Goal: Find specific page/section: Find specific page/section

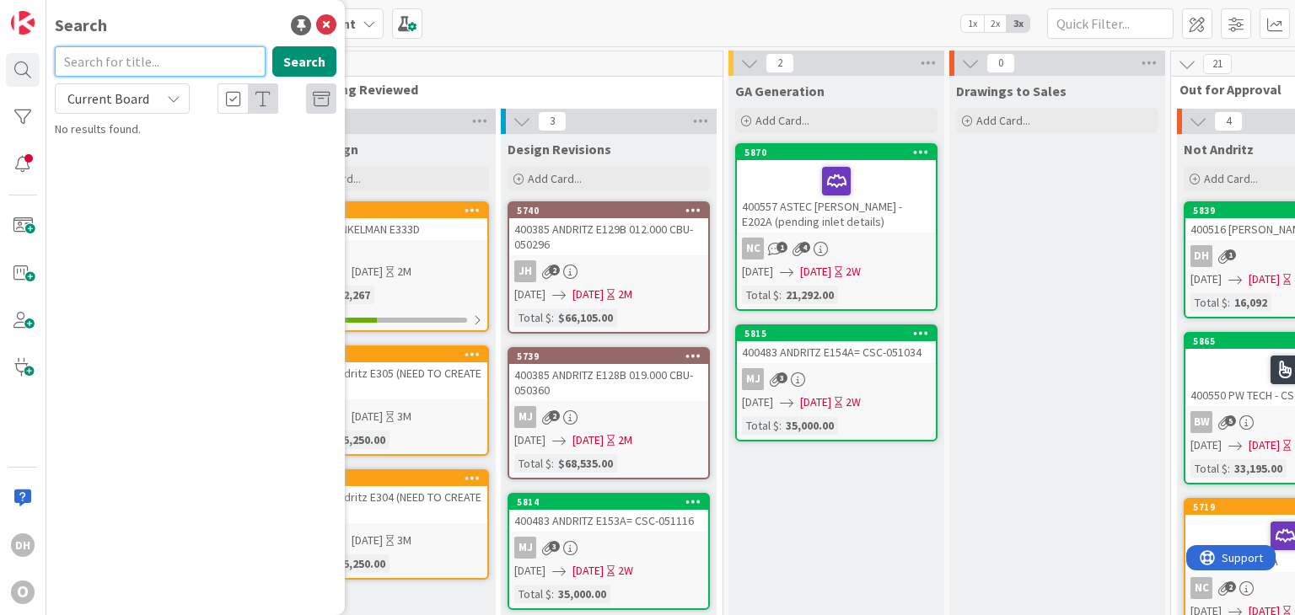
click at [105, 58] on input "text" at bounding box center [160, 61] width 211 height 30
type input "scr-051777"
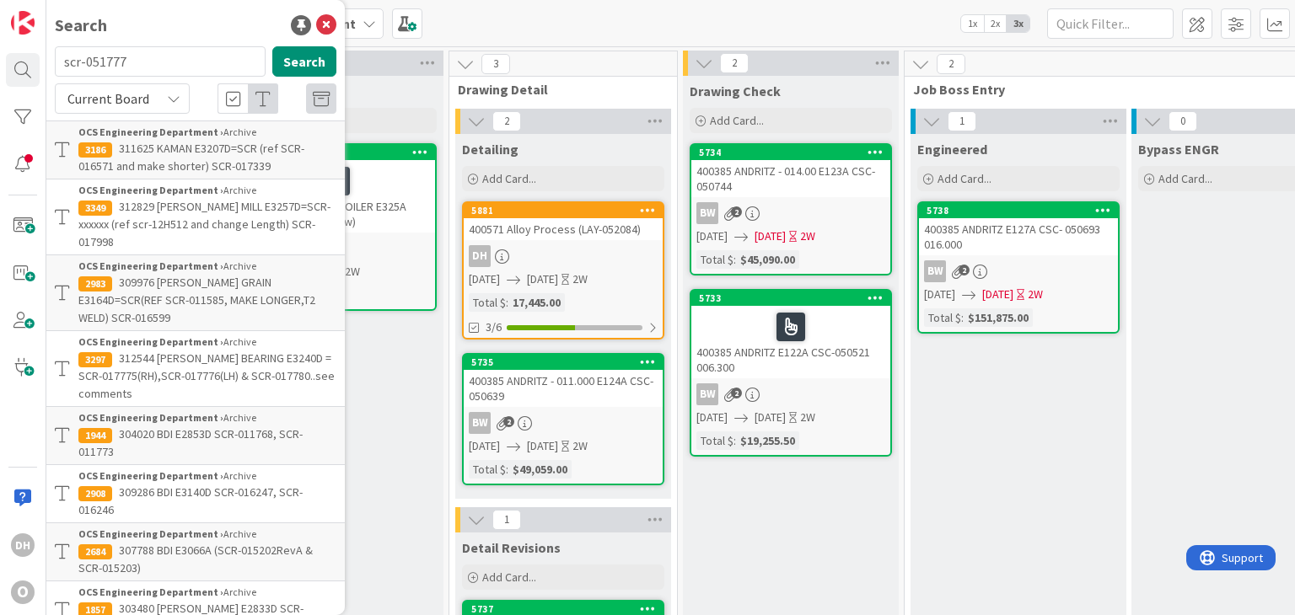
scroll to position [0, 1157]
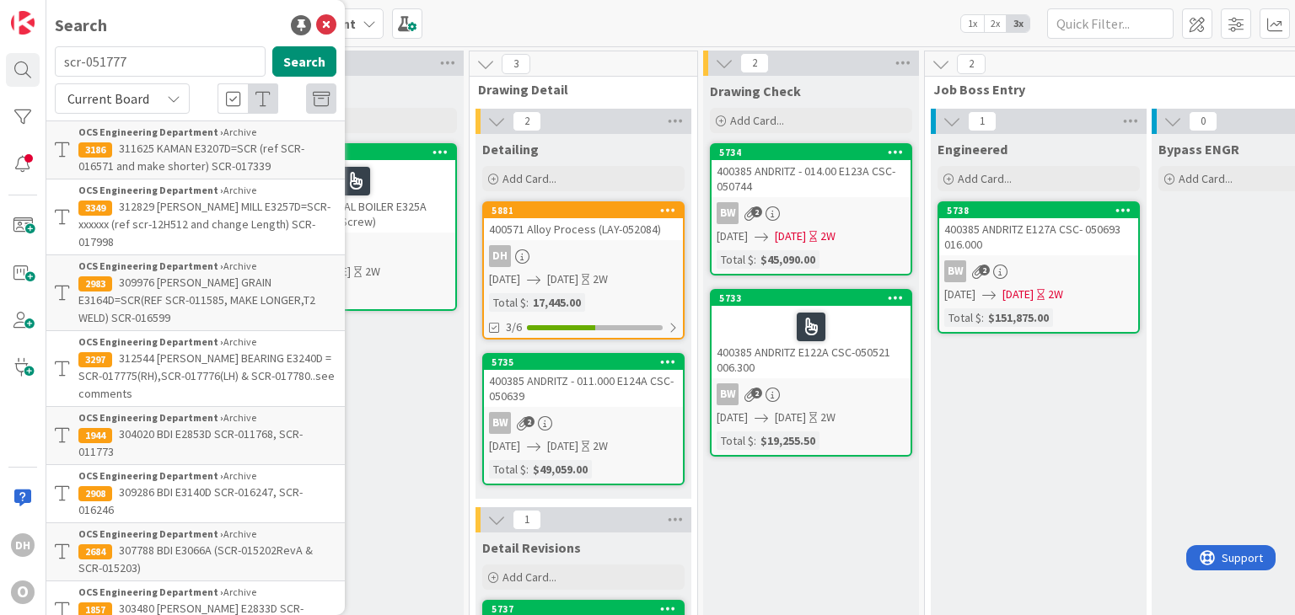
click at [566, 223] on div "400571 Alloy Process (LAY-052084)" at bounding box center [583, 229] width 199 height 22
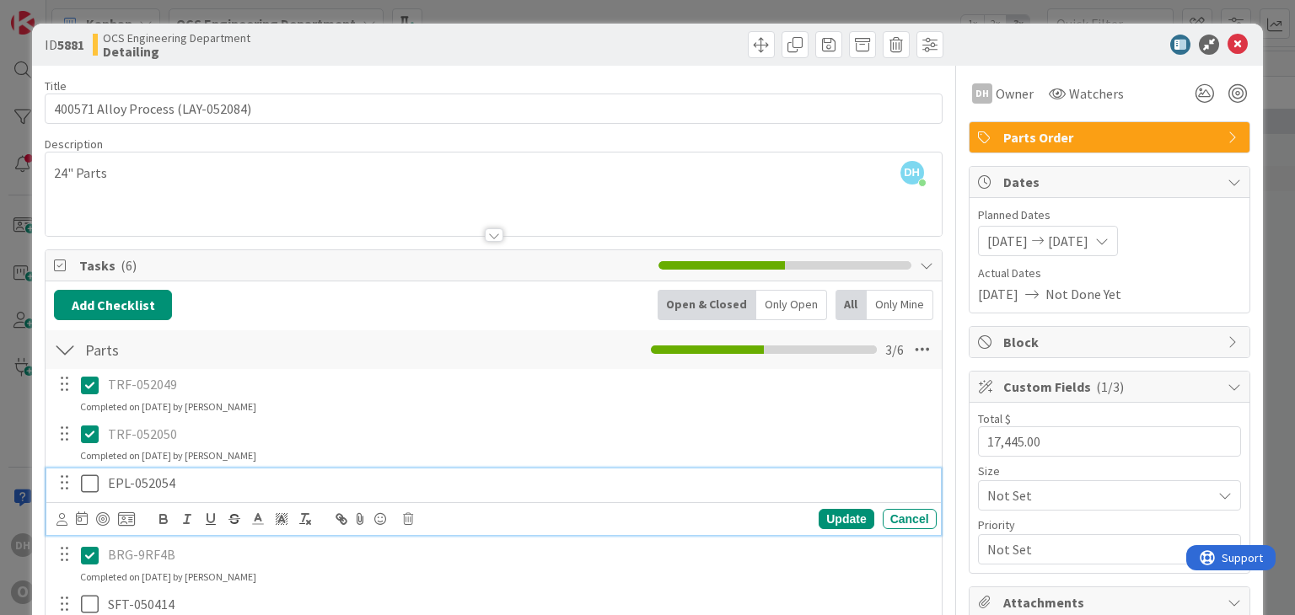
click at [88, 482] on icon at bounding box center [93, 484] width 25 height 20
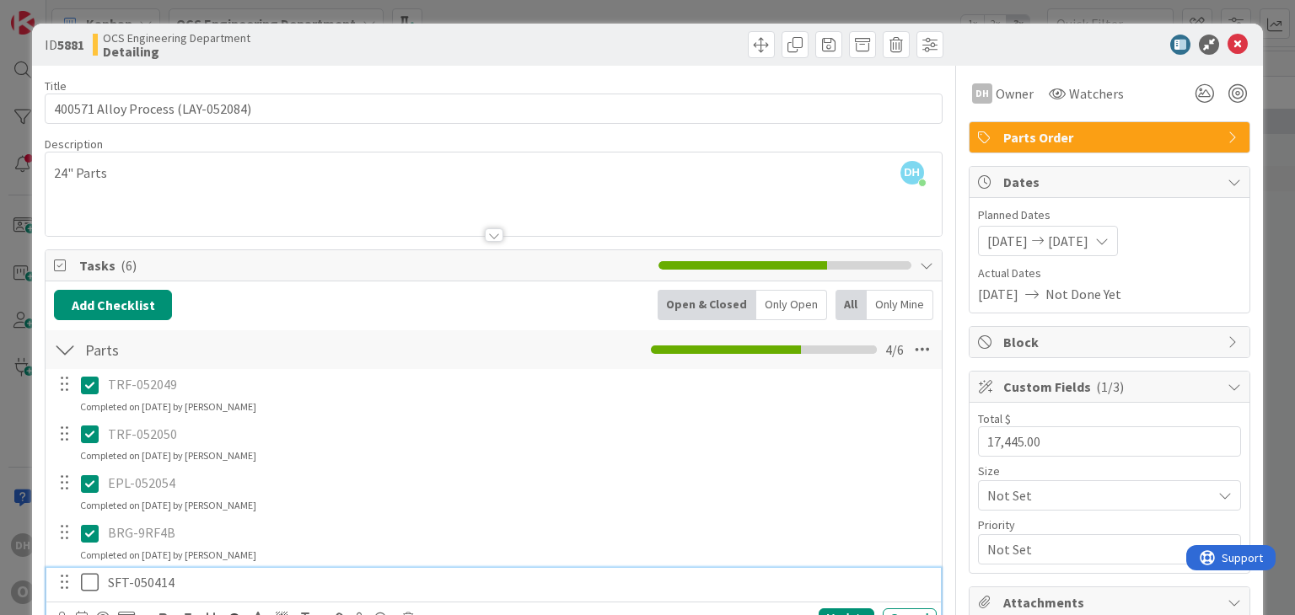
click at [82, 588] on icon at bounding box center [93, 582] width 25 height 20
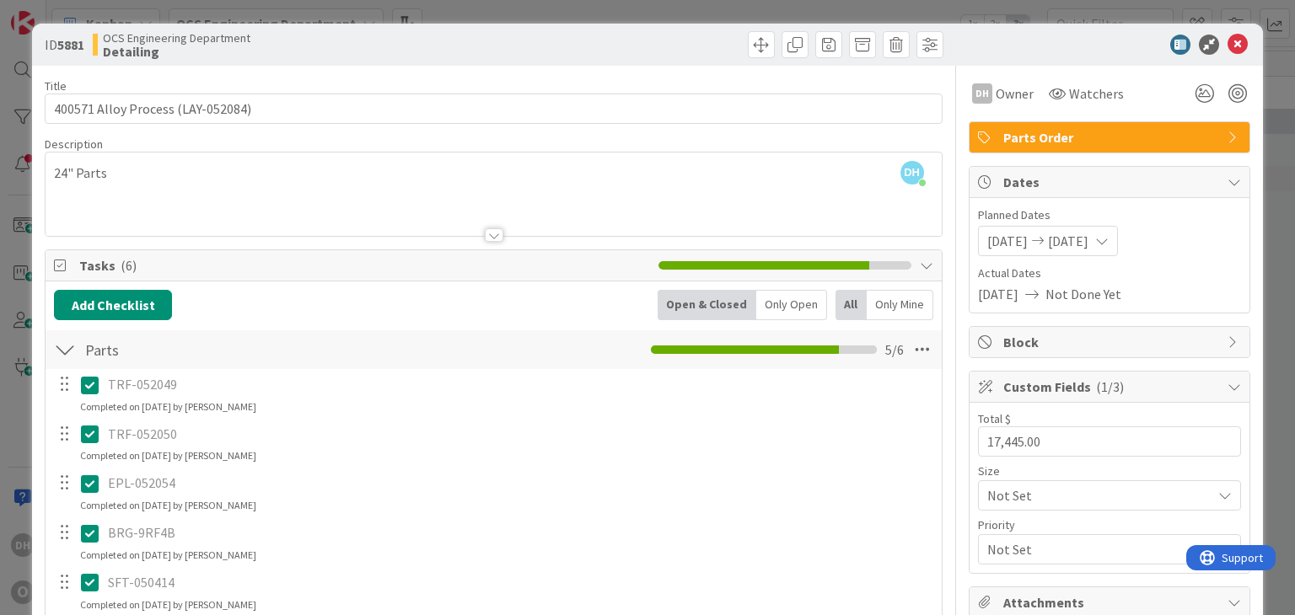
click at [1227, 41] on icon at bounding box center [1237, 45] width 20 height 20
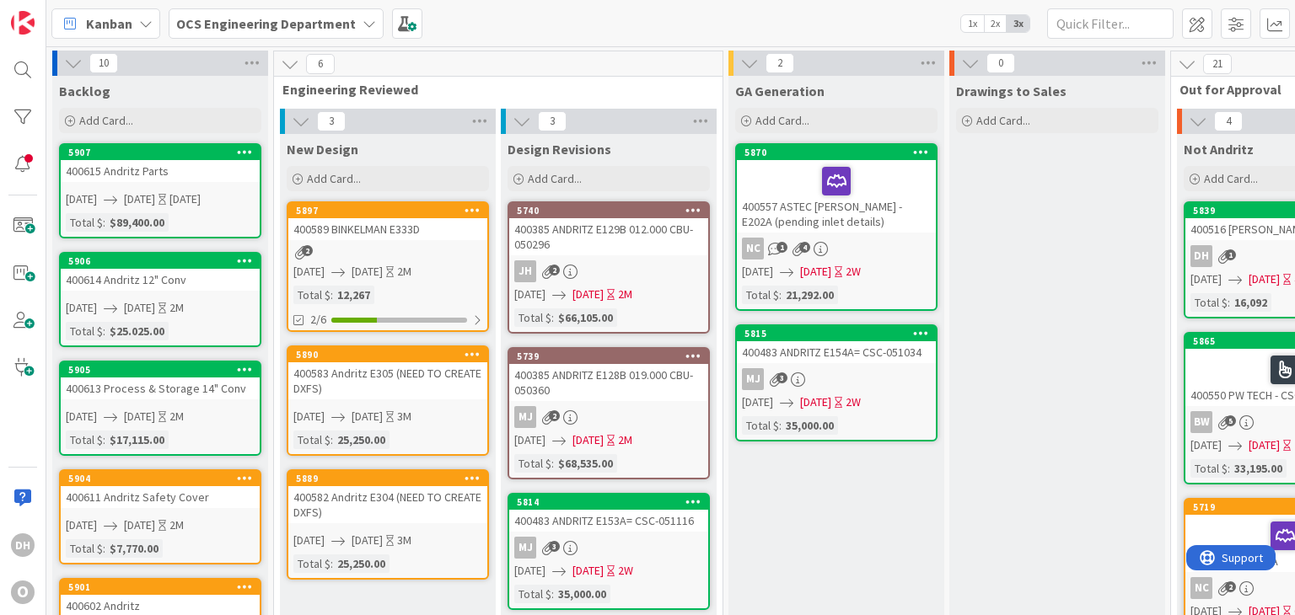
click at [198, 169] on div "400615 Andritz Parts" at bounding box center [160, 171] width 199 height 22
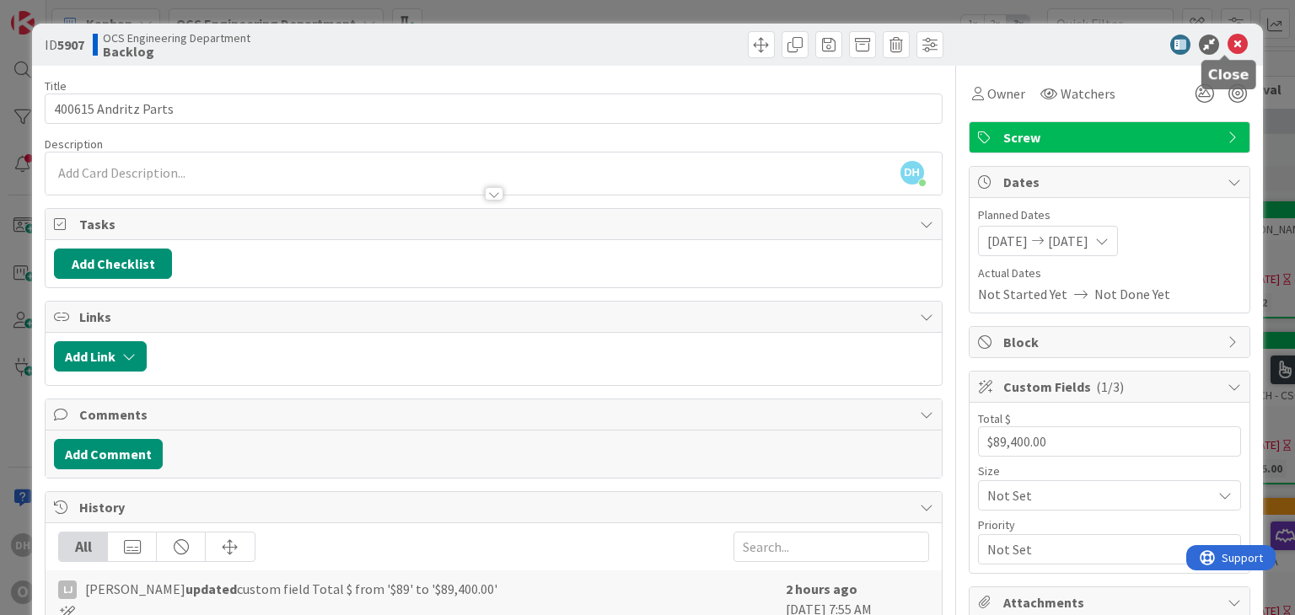
click at [1227, 42] on icon at bounding box center [1237, 45] width 20 height 20
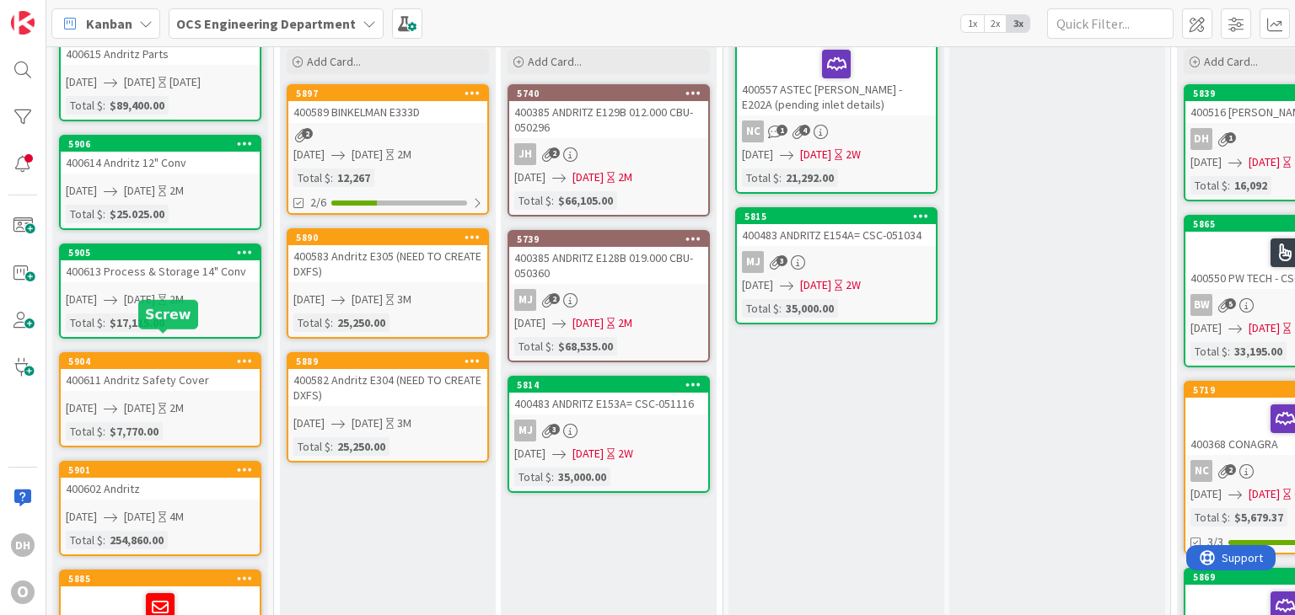
scroll to position [253, 0]
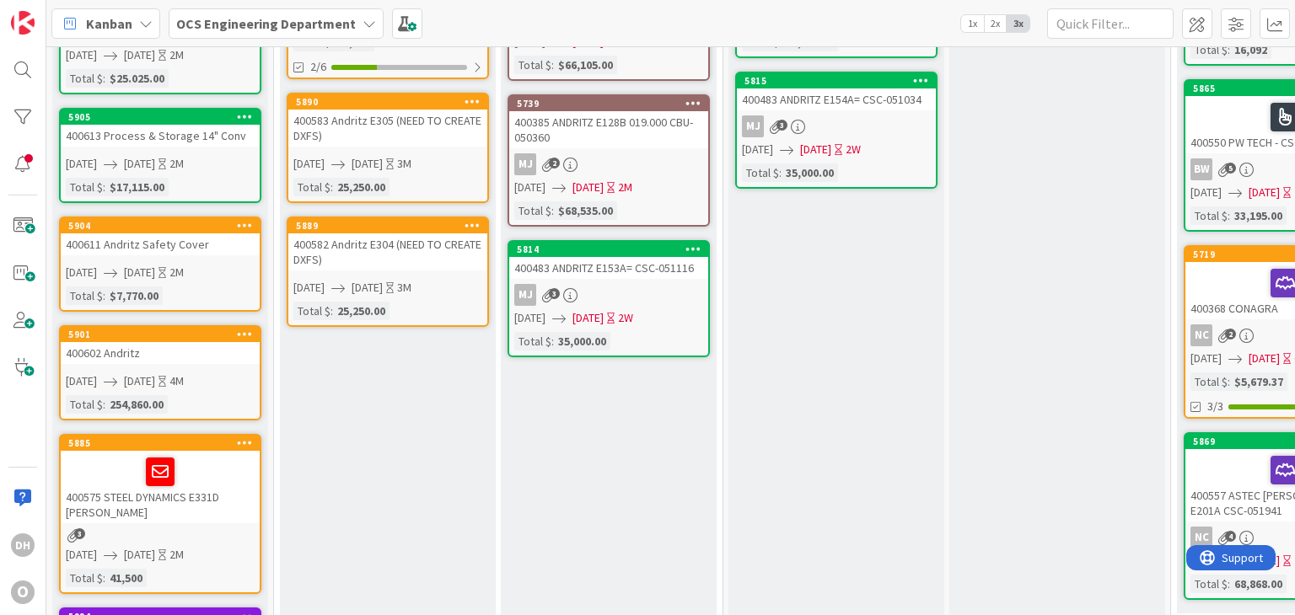
drag, startPoint x: 455, startPoint y: 601, endPoint x: 478, endPoint y: 611, distance: 24.9
click at [479, 609] on div "10 Backlog Add Card... 5907 400615 Andritz Parts [DATE] [DATE] [DATE] Total $ :…" at bounding box center [670, 330] width 1248 height 569
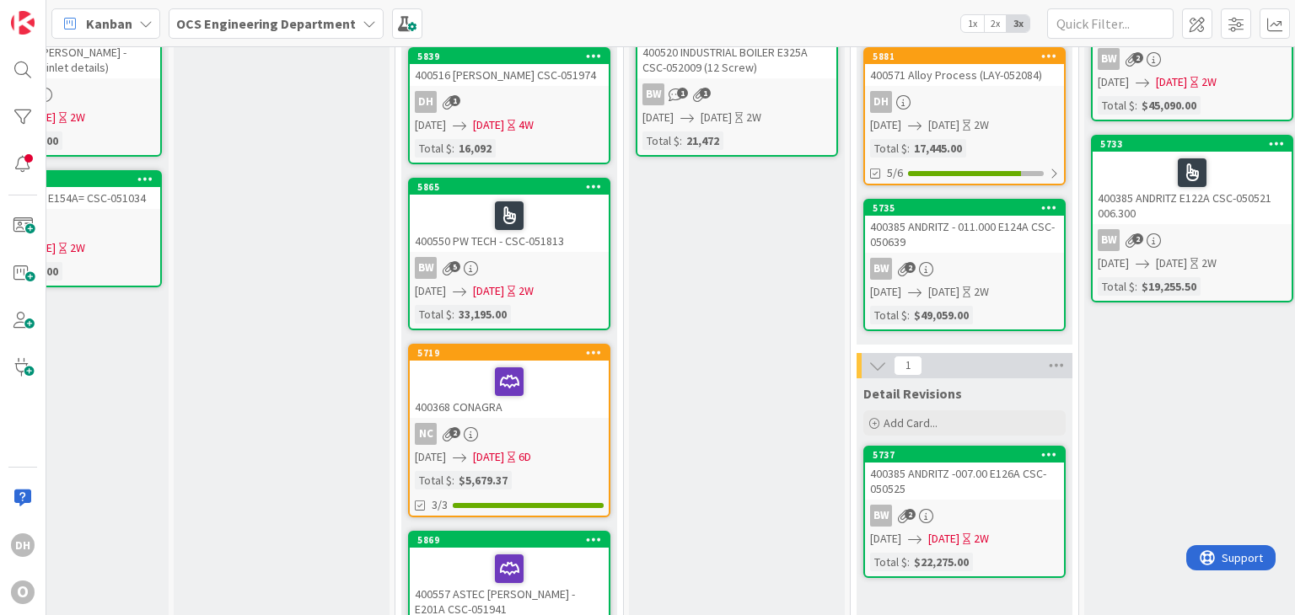
scroll to position [0, 776]
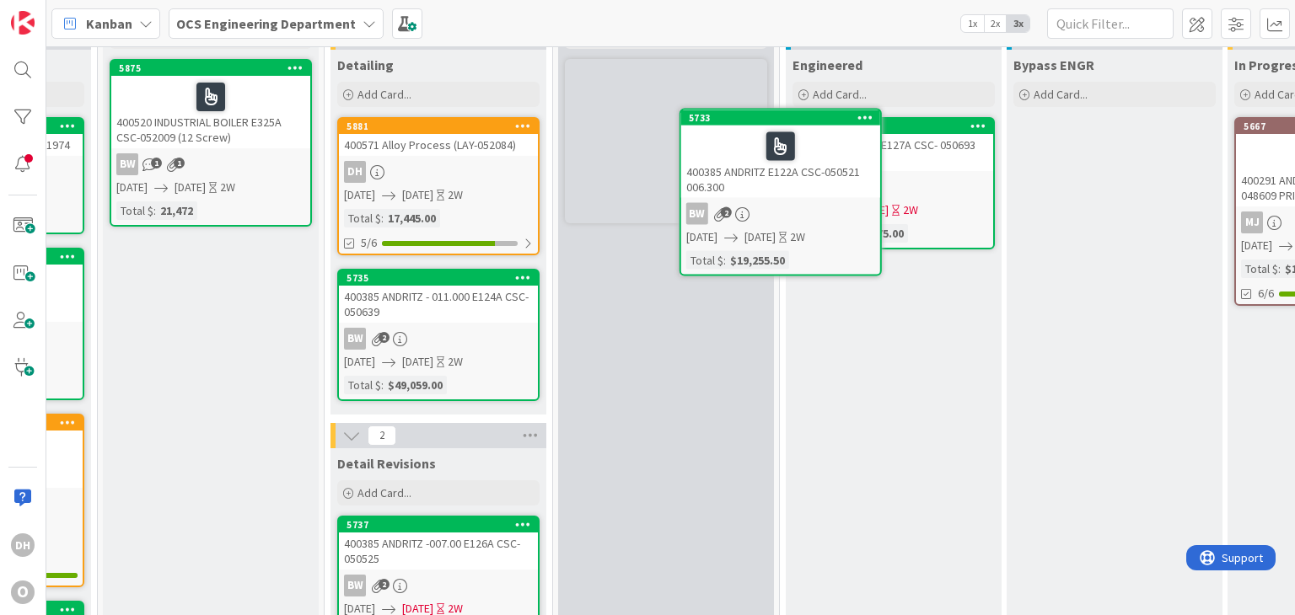
scroll to position [0, 1302]
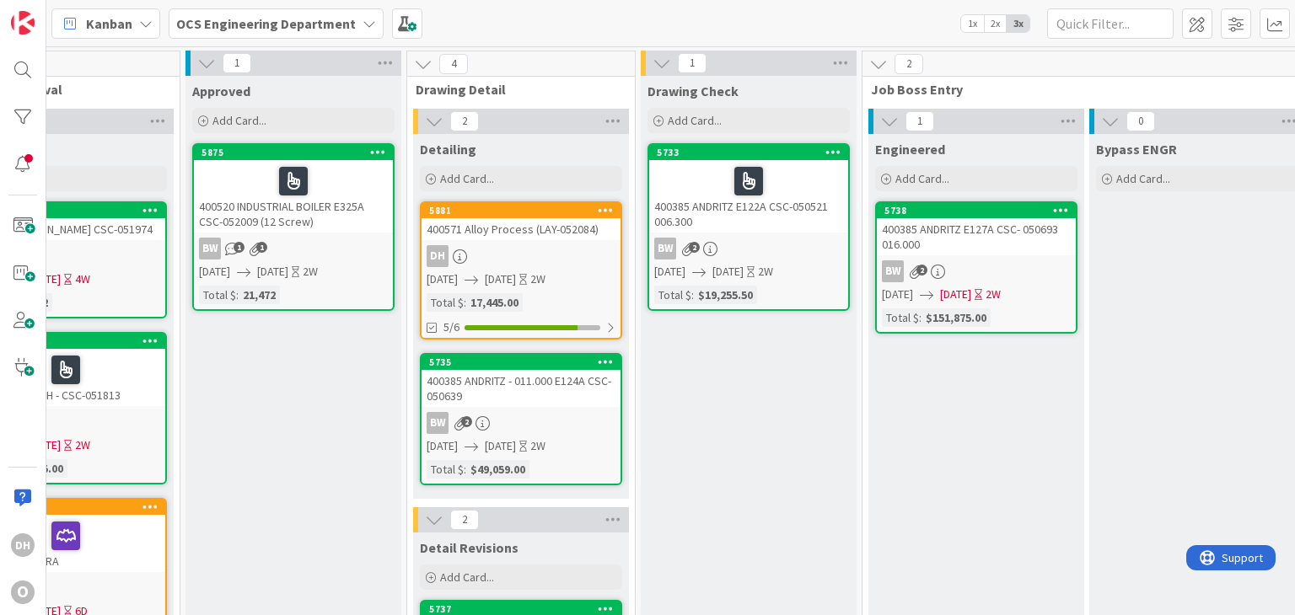
click at [526, 223] on div "400571 Alloy Process (LAY-052084)" at bounding box center [520, 229] width 199 height 22
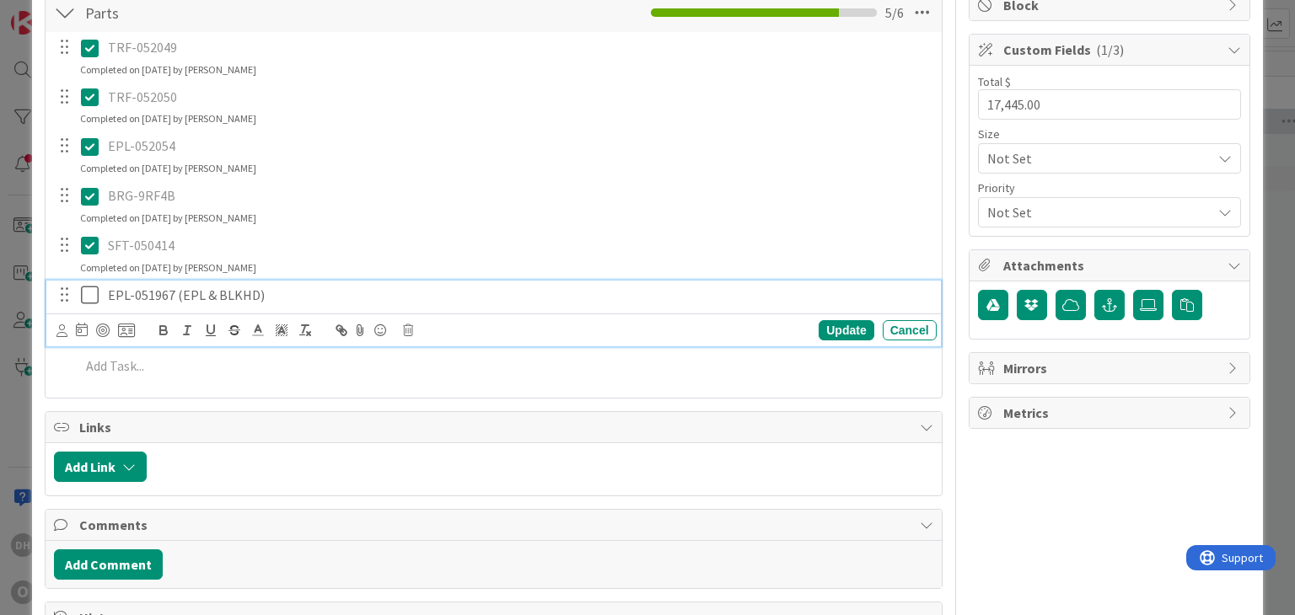
click at [88, 298] on icon at bounding box center [93, 295] width 25 height 20
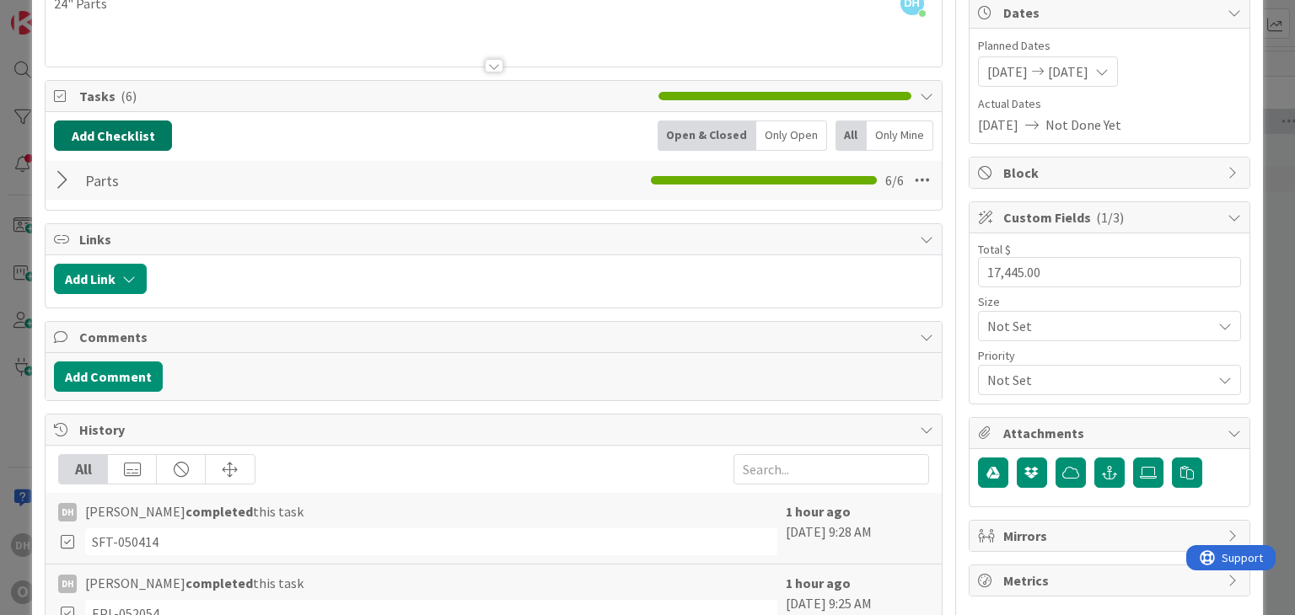
scroll to position [169, 0]
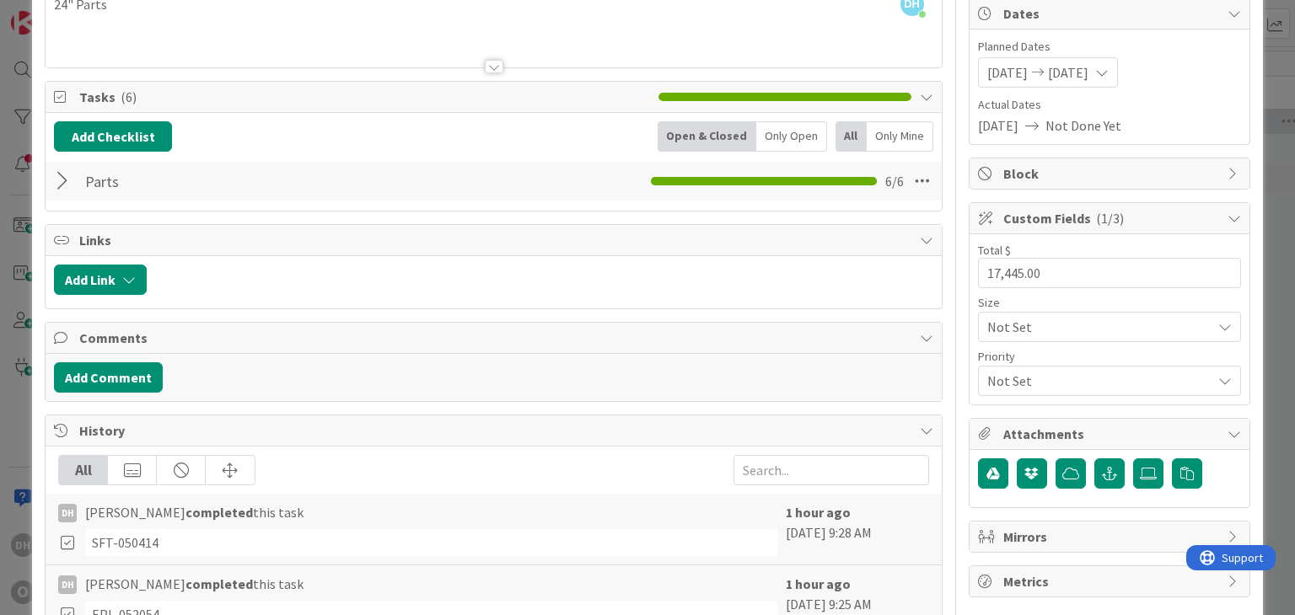
click at [64, 173] on div at bounding box center [65, 181] width 22 height 30
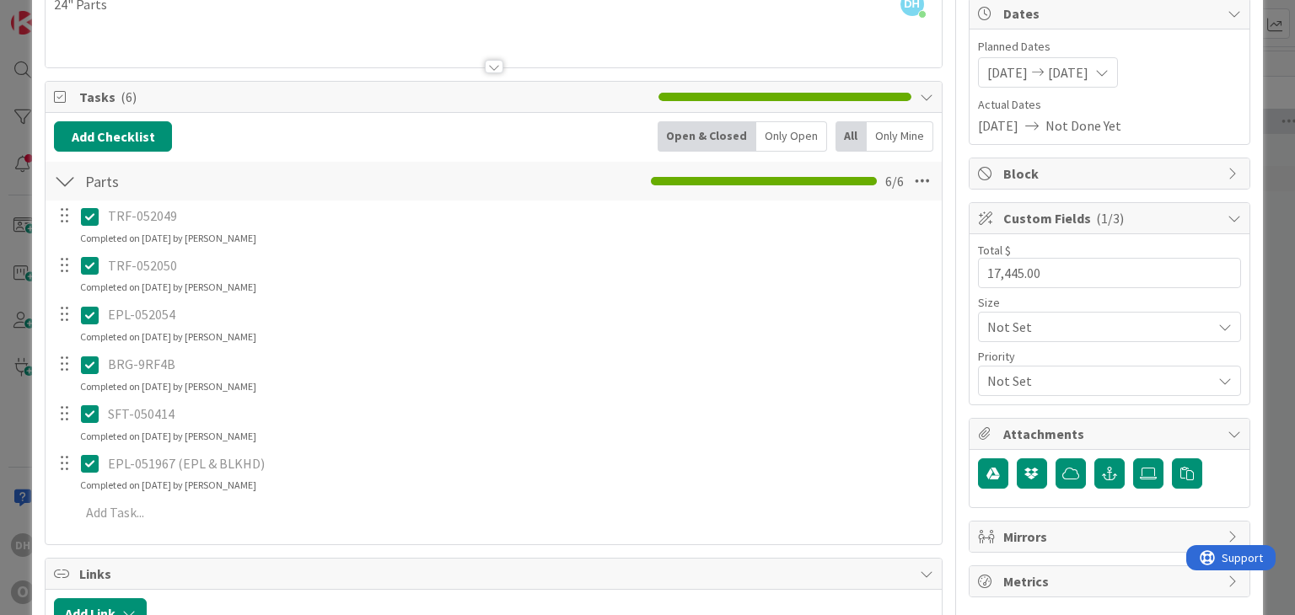
scroll to position [0, 0]
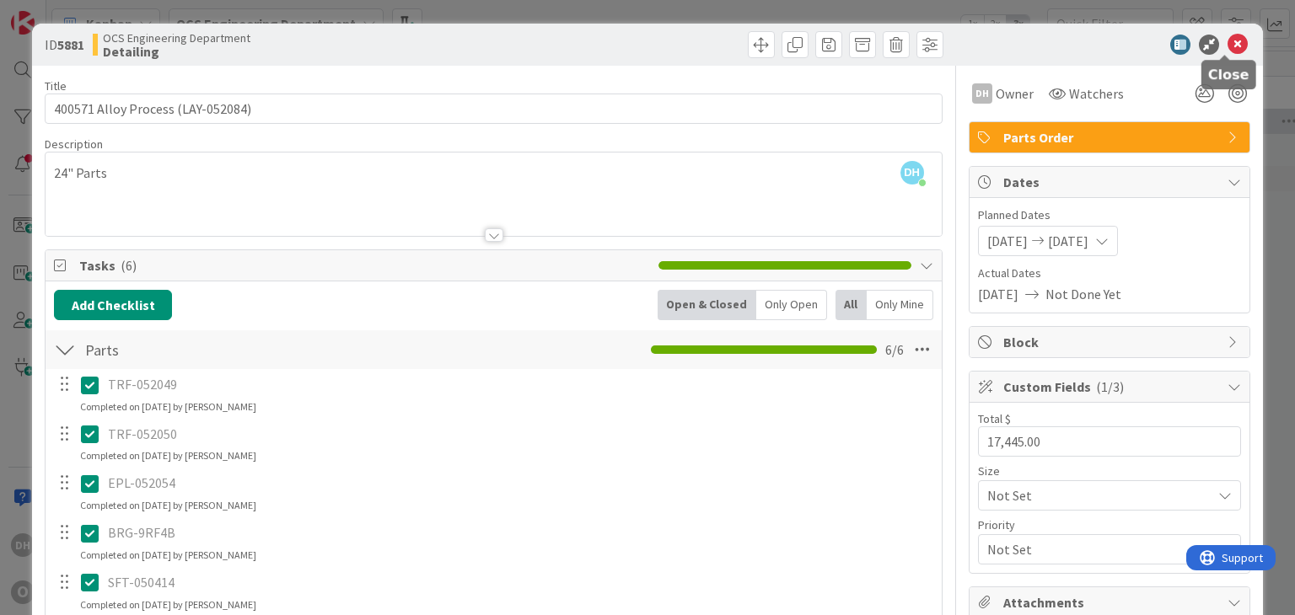
click at [1230, 51] on icon at bounding box center [1237, 45] width 20 height 20
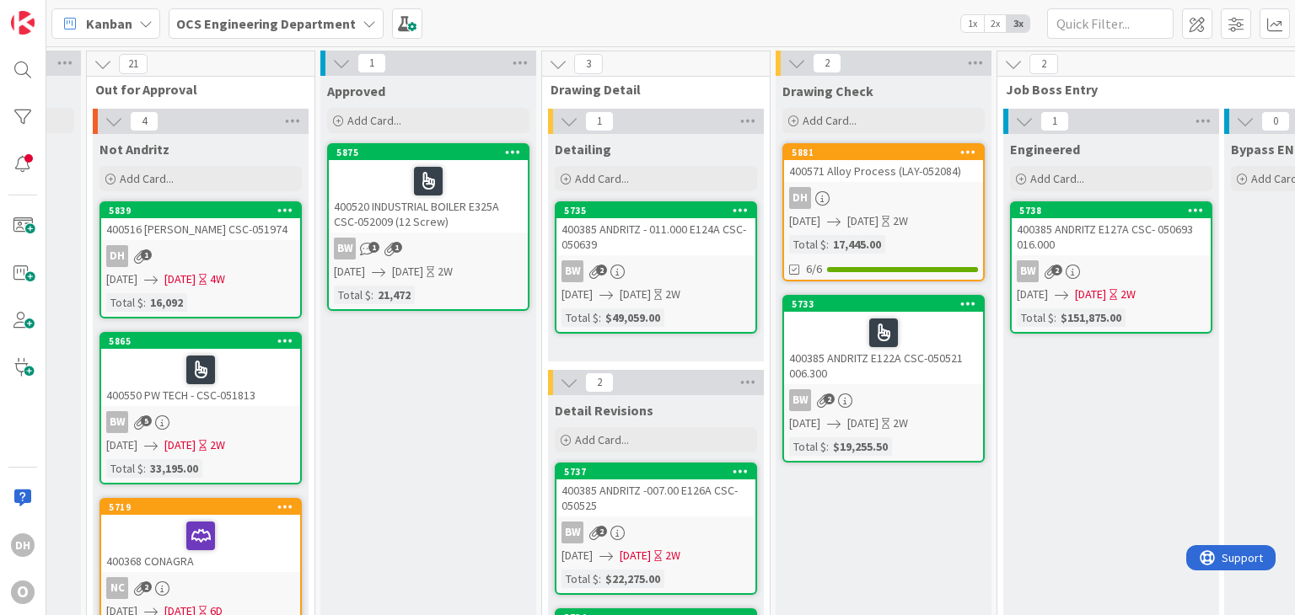
scroll to position [0, 1108]
